Goal: Book appointment/travel/reservation

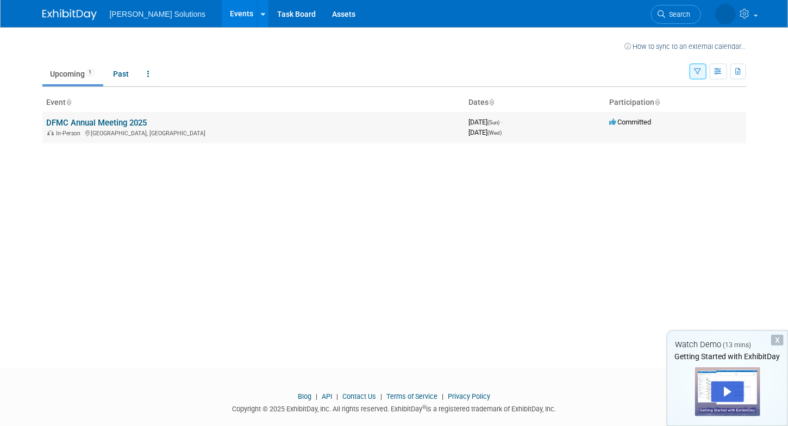
click at [98, 125] on link "DFMC Annual Meeting 2025" at bounding box center [97, 123] width 100 height 10
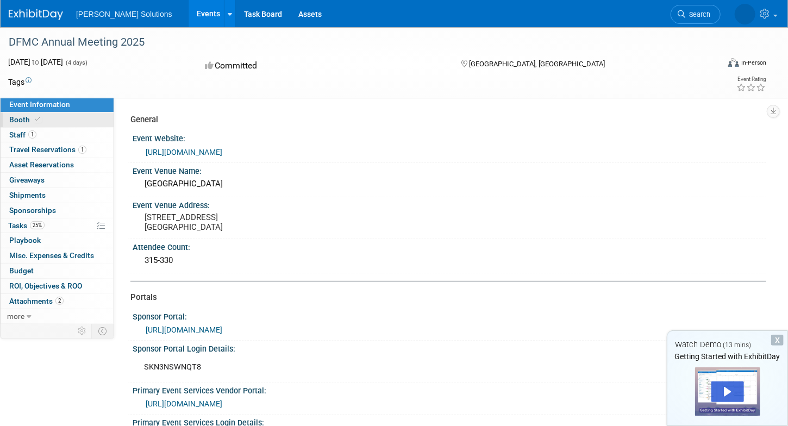
click at [45, 122] on link "Booth" at bounding box center [57, 119] width 113 height 15
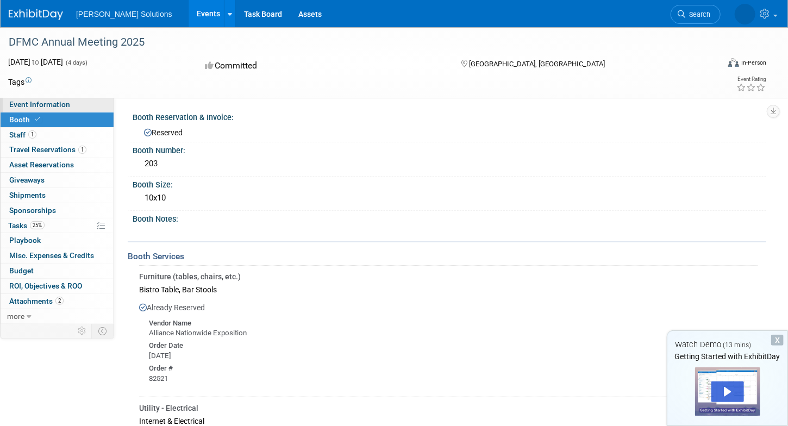
click at [65, 106] on span "Event Information" at bounding box center [39, 104] width 61 height 9
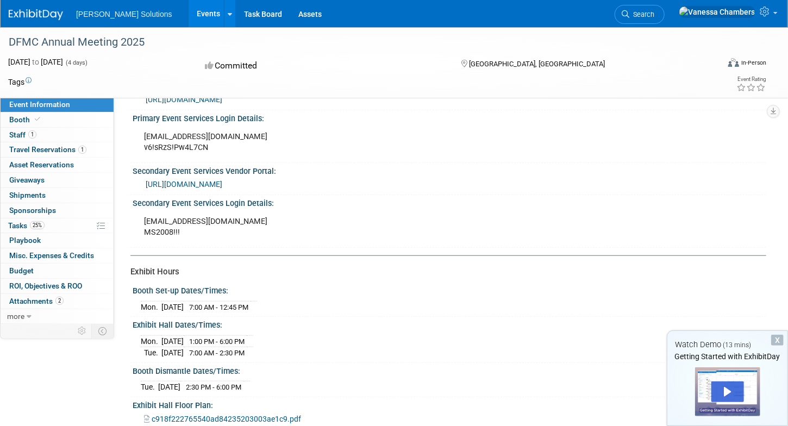
scroll to position [326, 0]
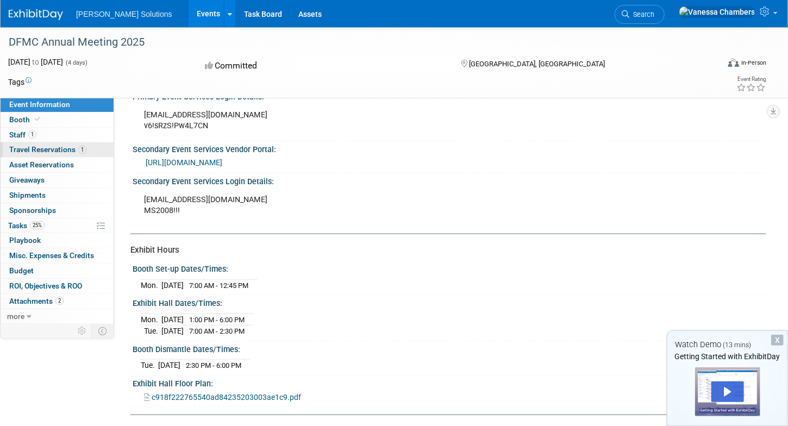
click at [60, 149] on span "Travel Reservations 1" at bounding box center [47, 149] width 77 height 9
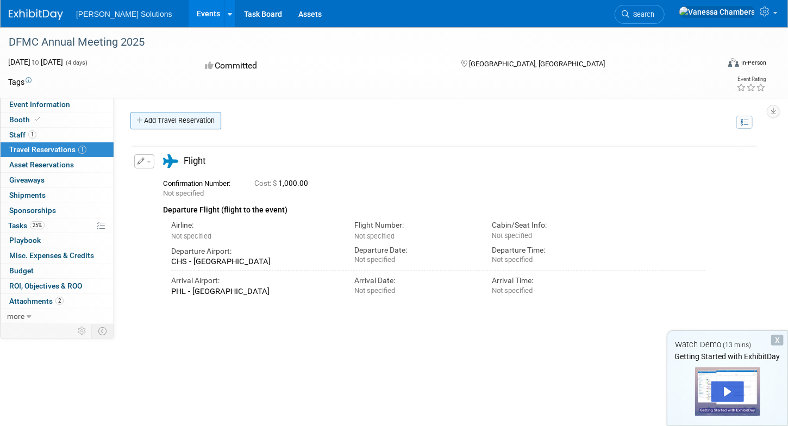
click at [192, 116] on link "Add Travel Reservation" at bounding box center [175, 120] width 91 height 17
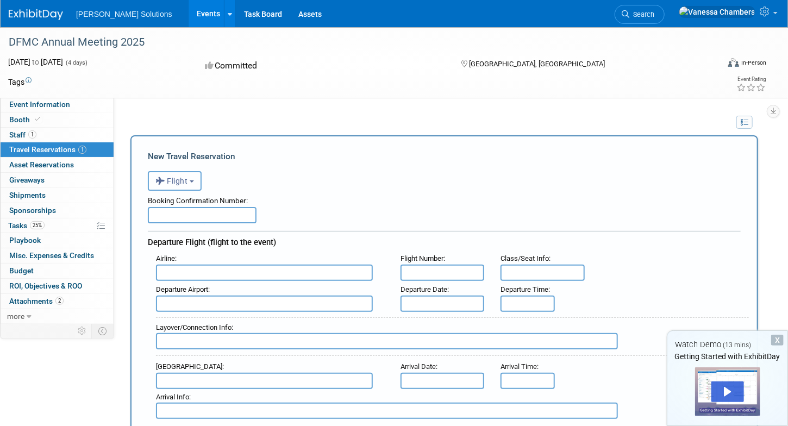
click at [199, 182] on button "Flight" at bounding box center [175, 181] width 54 height 20
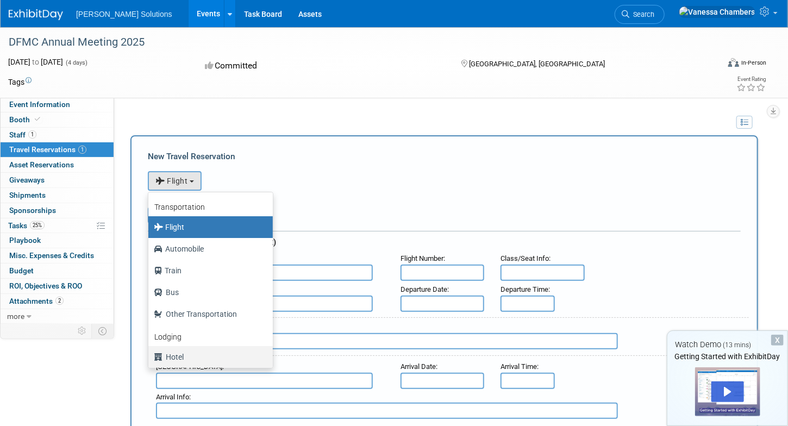
click at [187, 358] on label "Hotel" at bounding box center [208, 356] width 108 height 17
click at [150, 358] on input "Hotel" at bounding box center [146, 355] width 7 height 7
select select "6"
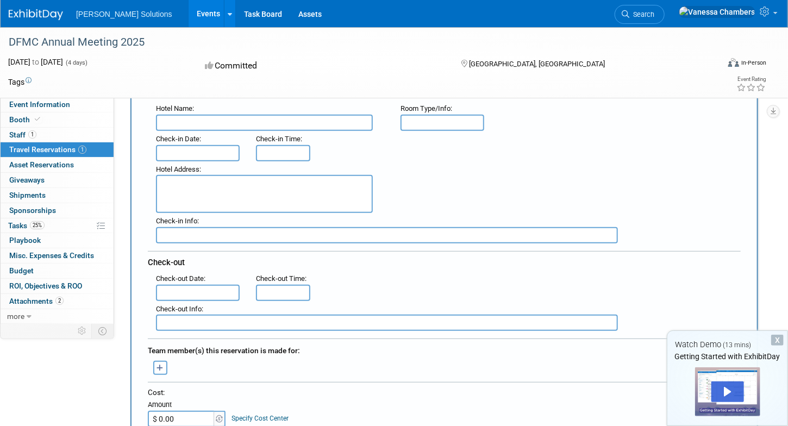
scroll to position [272, 0]
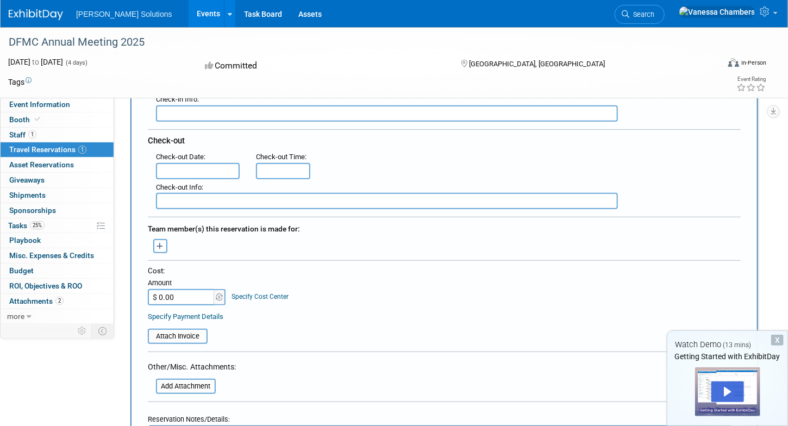
click at [190, 292] on input "$ 0.00" at bounding box center [182, 297] width 68 height 16
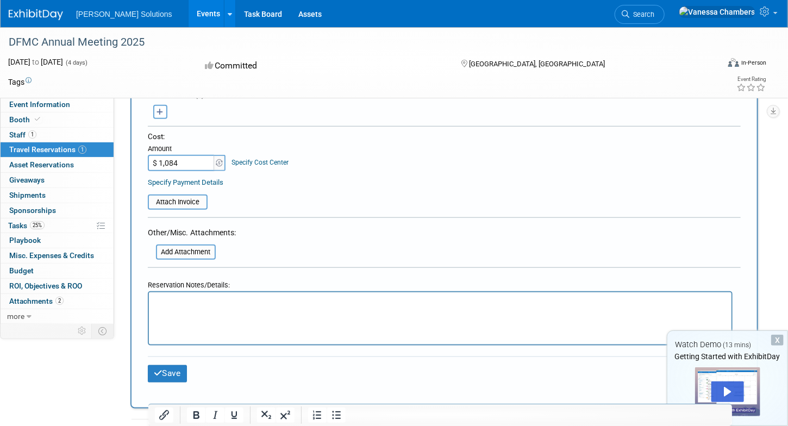
scroll to position [435, 0]
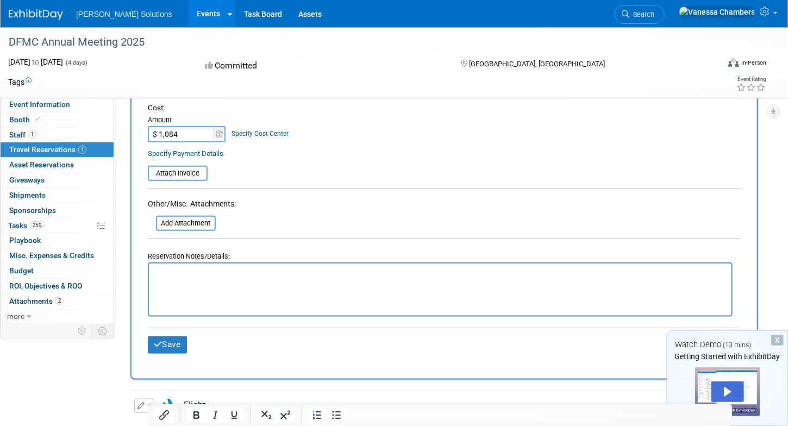
type input "$ 1,084.00"
click at [178, 336] on button "Save" at bounding box center [167, 344] width 39 height 17
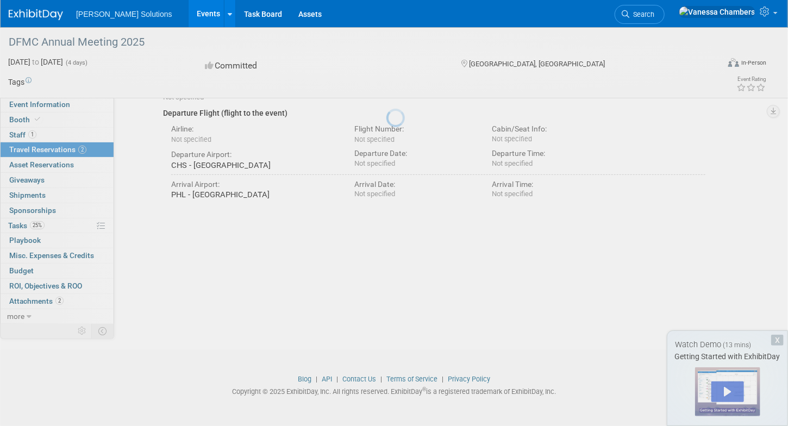
scroll to position [0, 0]
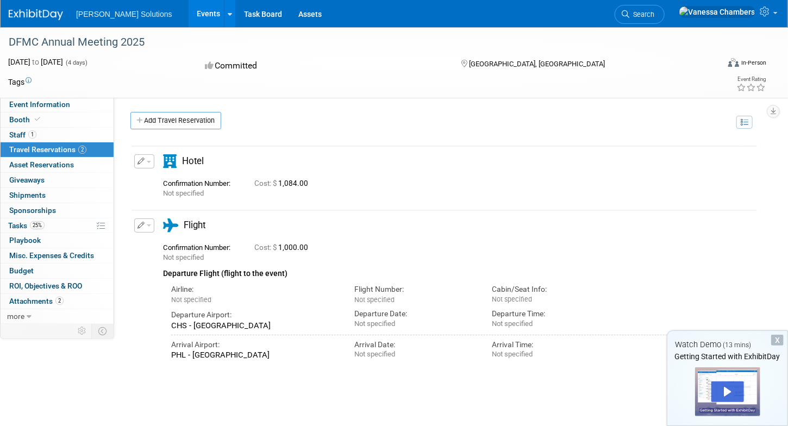
click at [142, 222] on icon "button" at bounding box center [141, 225] width 8 height 7
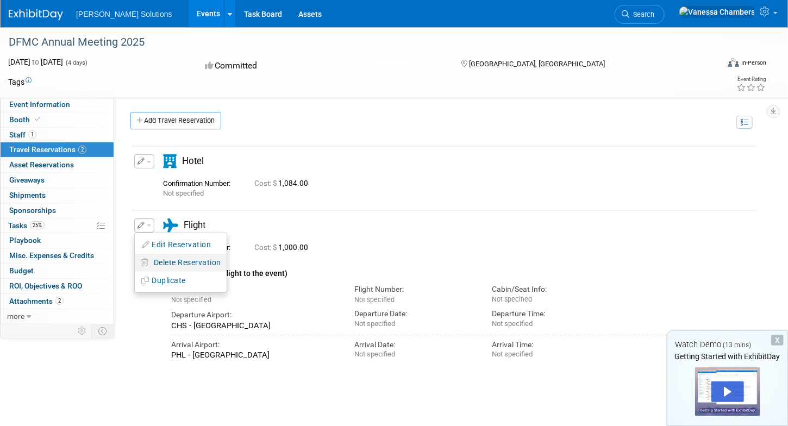
click at [181, 261] on span "Delete Reservation" at bounding box center [187, 262] width 67 height 9
click at [271, 266] on link "Yes" at bounding box center [267, 271] width 32 height 17
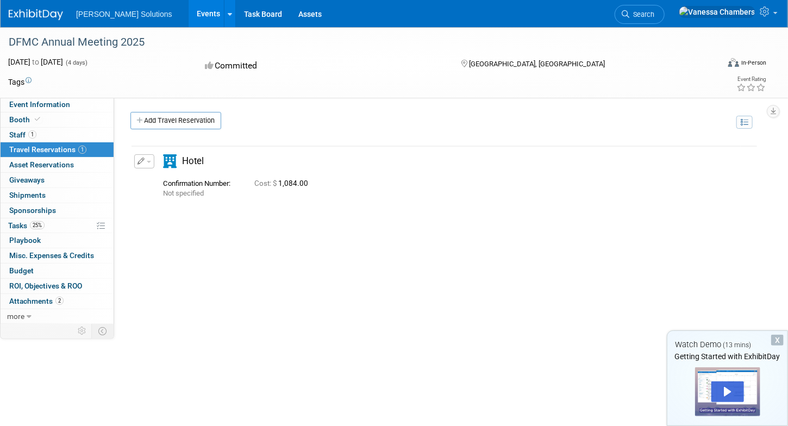
click at [136, 161] on button "button" at bounding box center [144, 161] width 20 height 14
click at [196, 185] on button "Edit Reservation" at bounding box center [181, 181] width 92 height 16
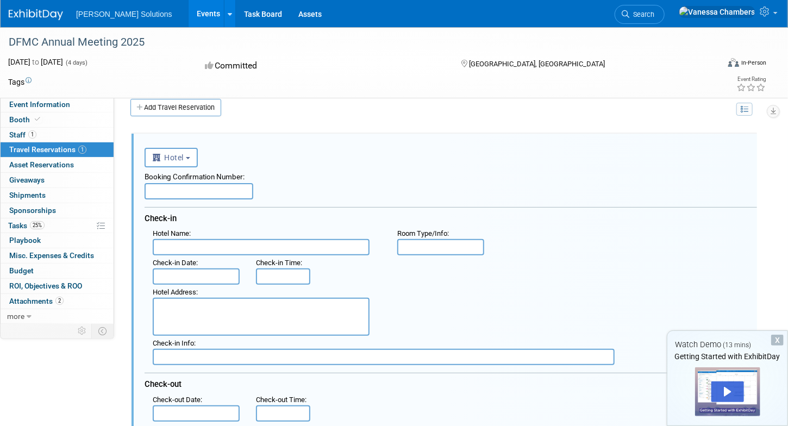
scroll to position [20, 0]
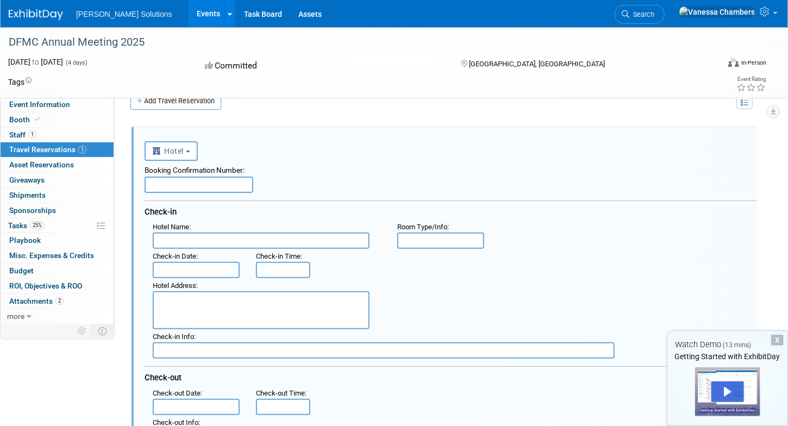
click at [230, 239] on input "text" at bounding box center [261, 240] width 217 height 16
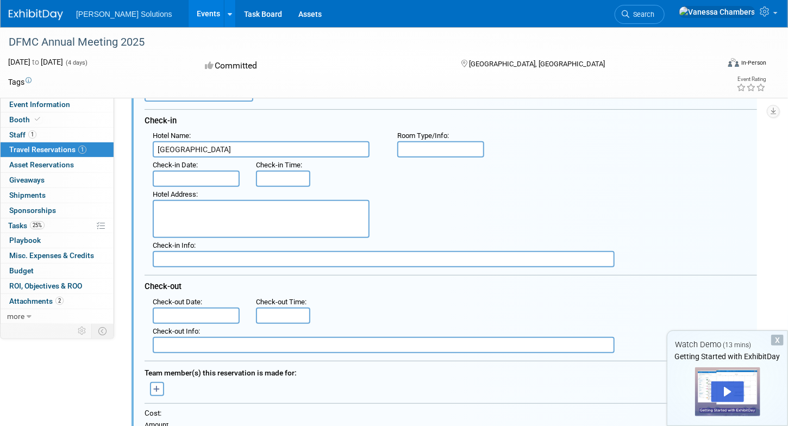
scroll to position [128, 0]
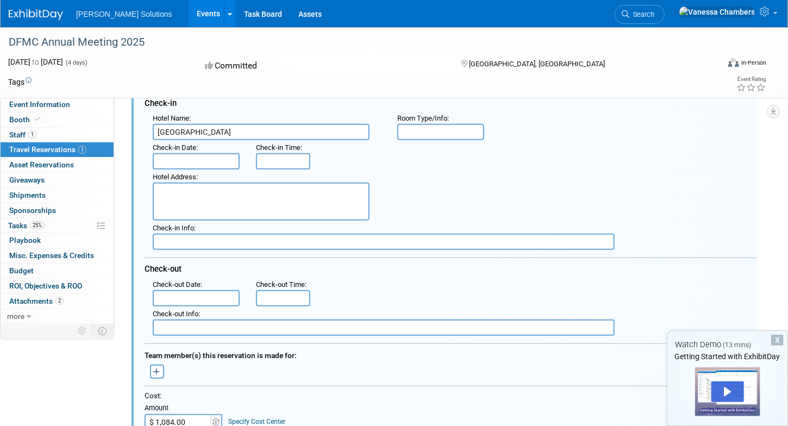
type input "[GEOGRAPHIC_DATA]"
click at [222, 158] on input "text" at bounding box center [196, 161] width 87 height 16
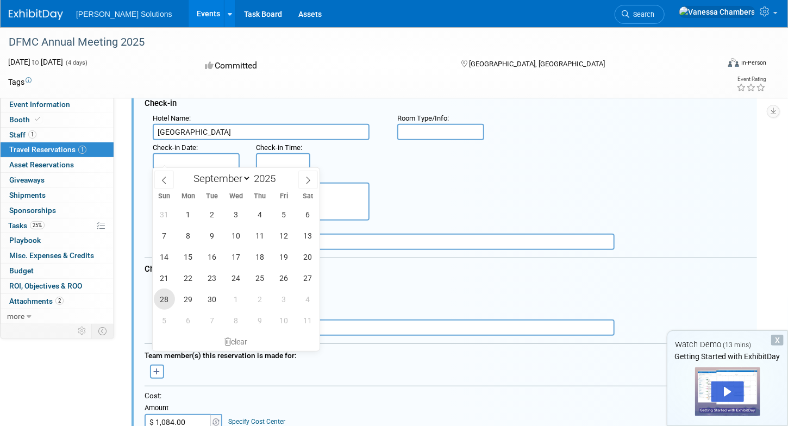
click at [169, 304] on span "28" at bounding box center [164, 298] width 21 height 21
type input "[DATE]"
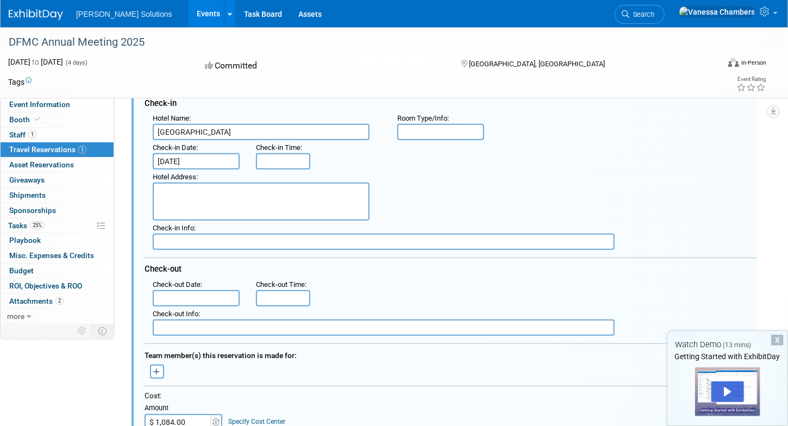
type input "8:00 AM"
click at [274, 155] on input "8:00 AM" at bounding box center [283, 161] width 54 height 16
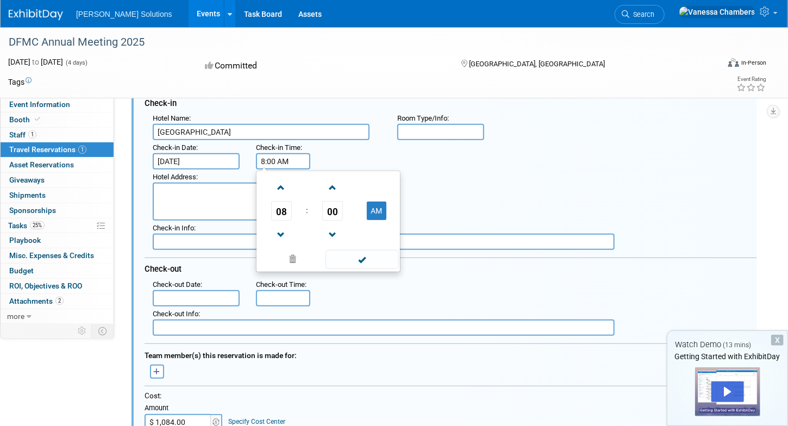
click at [231, 179] on div "Hotel Address :" at bounding box center [266, 194] width 244 height 51
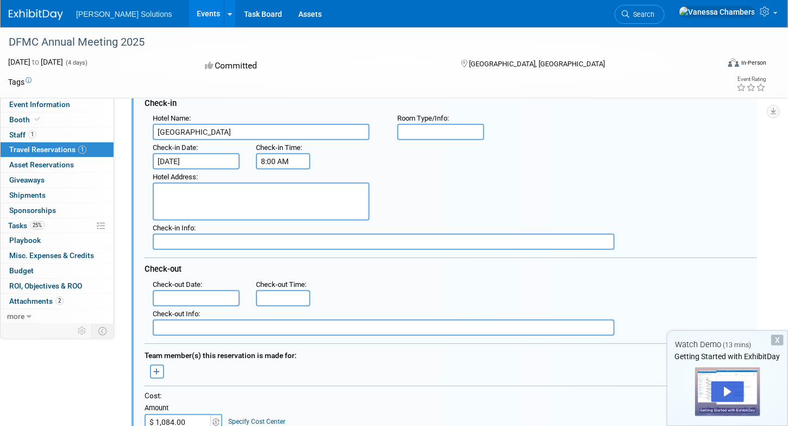
click at [206, 294] on input "text" at bounding box center [196, 298] width 87 height 16
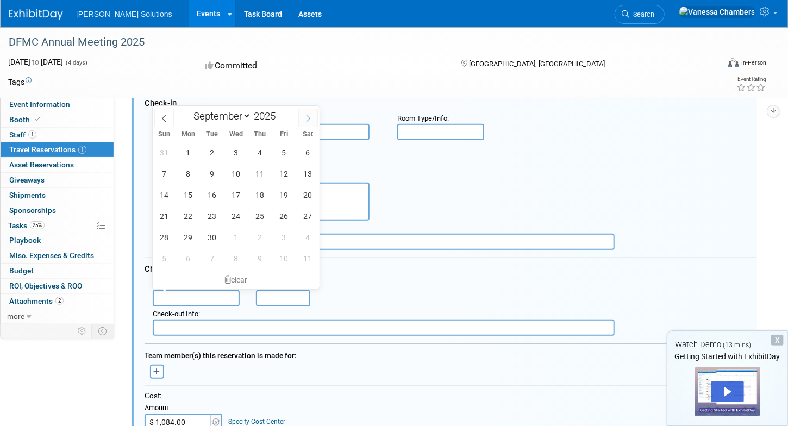
click at [310, 115] on icon at bounding box center [308, 119] width 8 height 8
select select "9"
click at [235, 152] on span "1" at bounding box center [235, 152] width 21 height 21
type input "[DATE]"
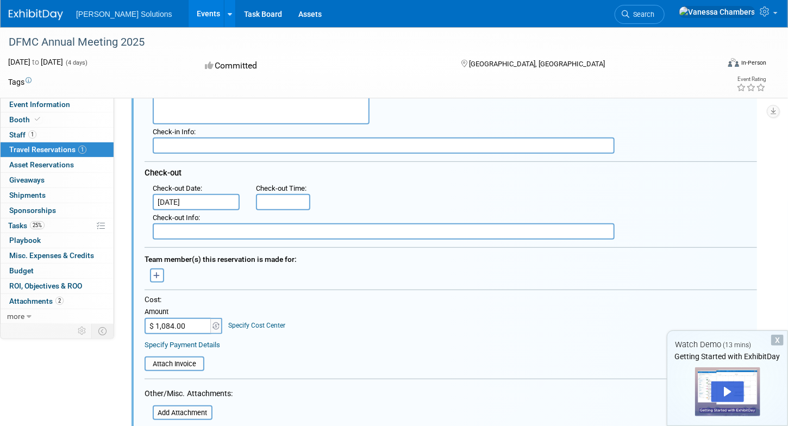
scroll to position [237, 0]
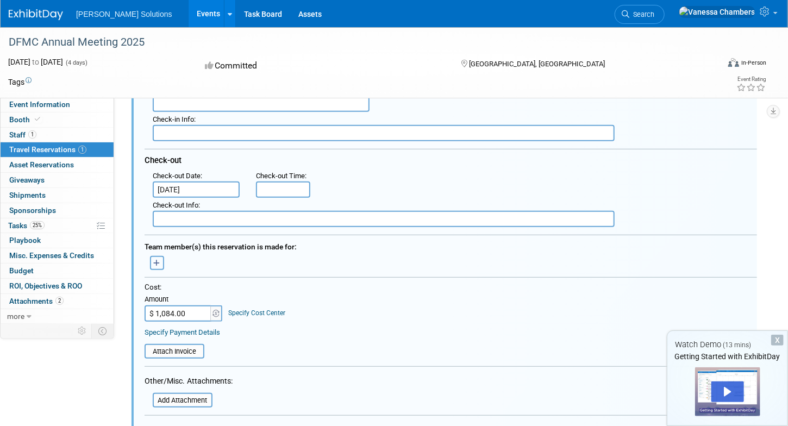
click at [162, 256] on button "button" at bounding box center [157, 263] width 14 height 14
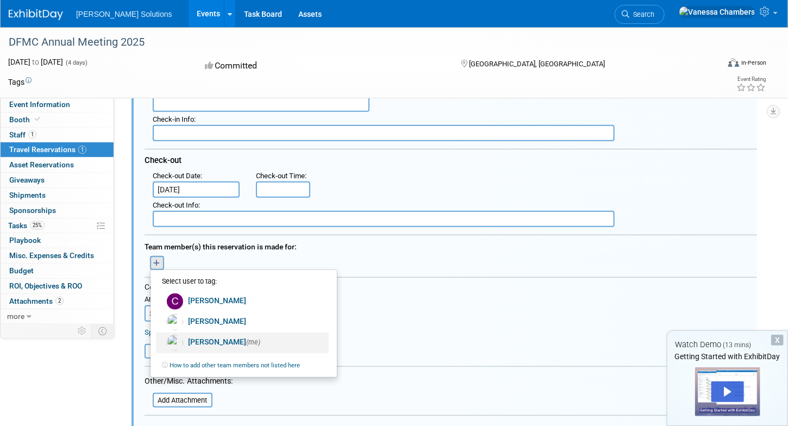
click at [228, 337] on link "[PERSON_NAME] (me)" at bounding box center [242, 342] width 173 height 21
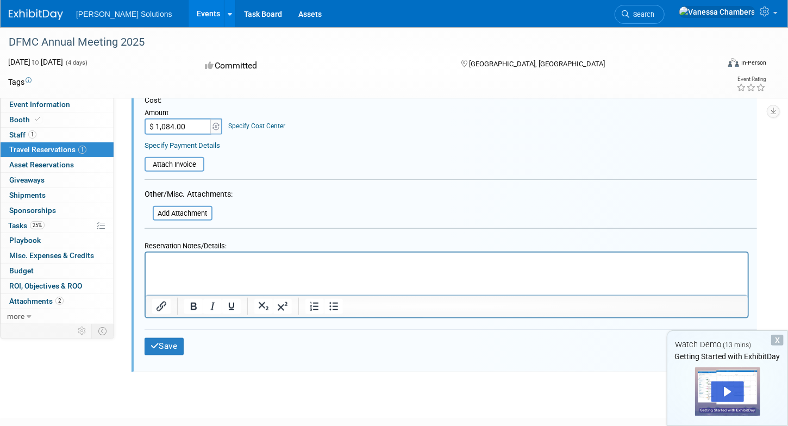
scroll to position [454, 0]
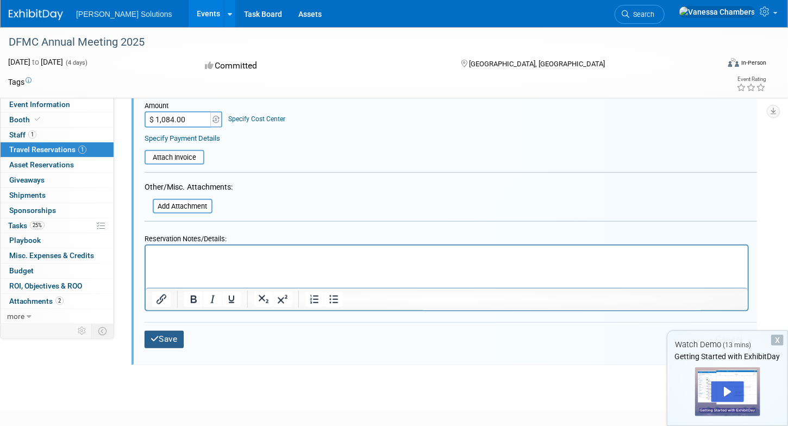
click at [163, 331] on button "Save" at bounding box center [163, 339] width 39 height 17
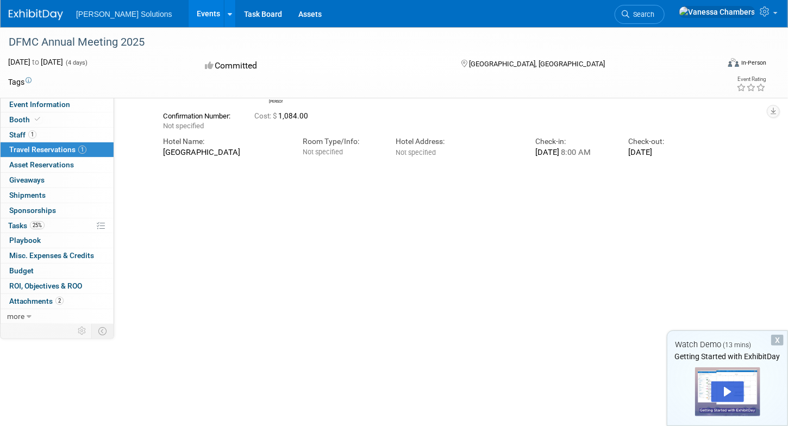
scroll to position [20, 0]
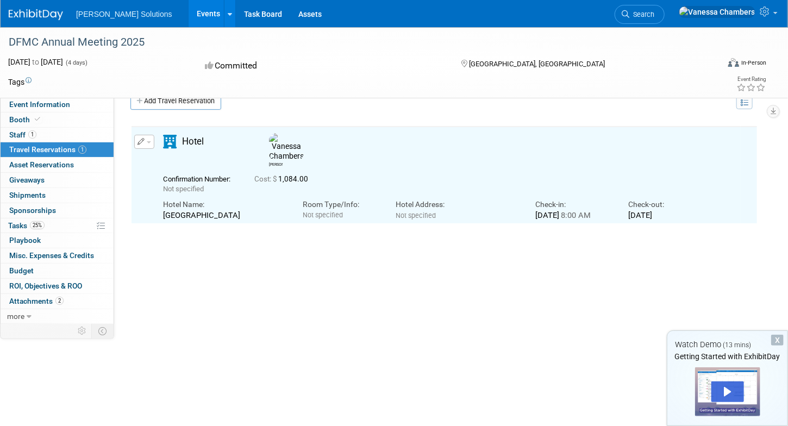
click at [778, 339] on div "X" at bounding box center [777, 340] width 12 height 11
